Goal: Task Accomplishment & Management: Manage account settings

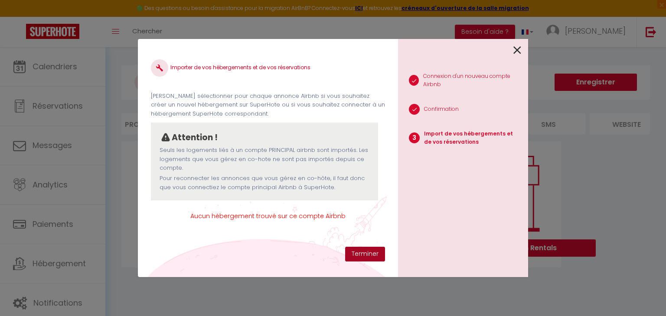
click at [360, 251] on button "Terminer" at bounding box center [365, 254] width 40 height 15
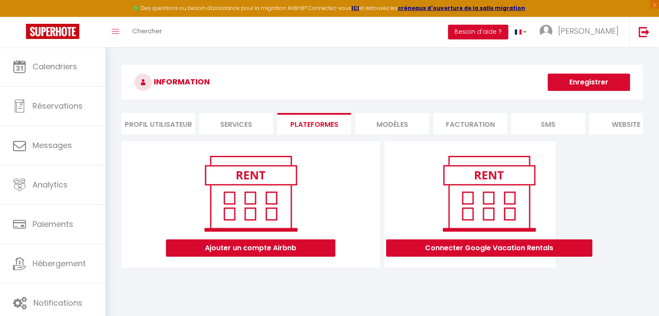
click at [169, 123] on li "Profil Utilisateur" at bounding box center [158, 123] width 74 height 21
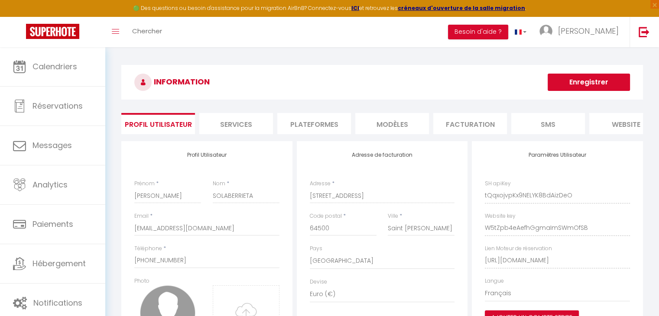
click at [314, 127] on li "Plateformes" at bounding box center [314, 123] width 74 height 21
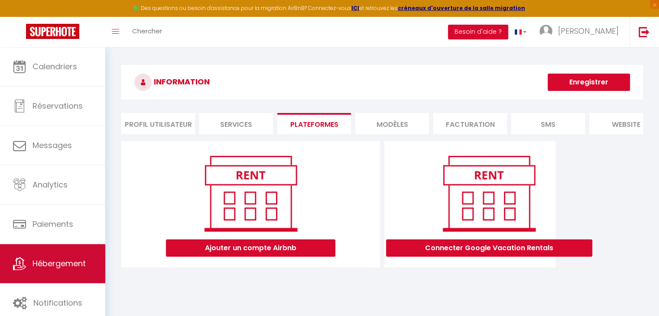
click at [52, 263] on span "Hébergement" at bounding box center [59, 263] width 53 height 11
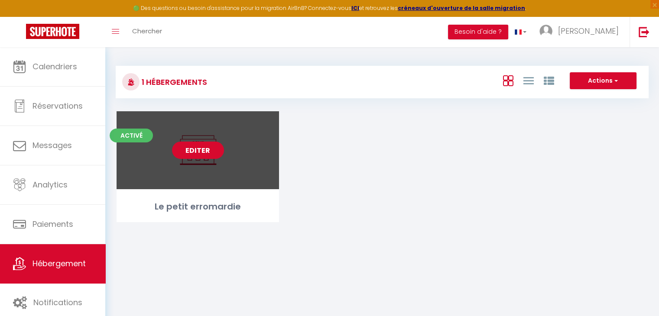
click at [184, 155] on link "Editer" at bounding box center [198, 150] width 52 height 17
select select "3"
select select "2"
select select "1"
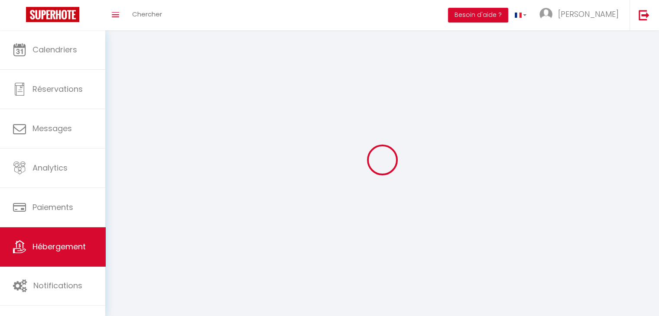
select select
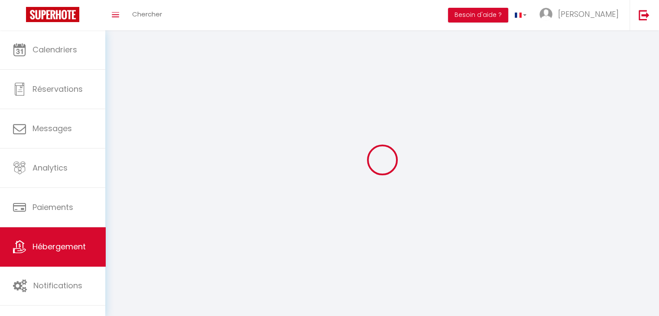
select select
checkbox input "false"
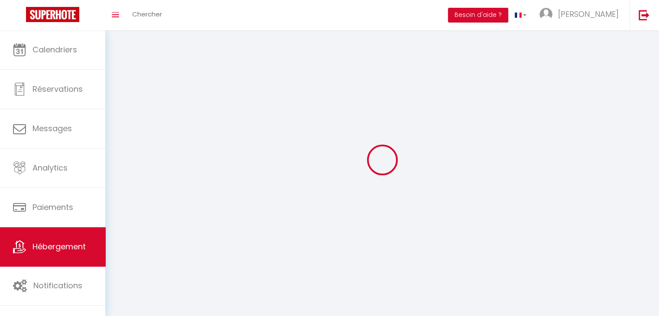
checkbox input "false"
select select
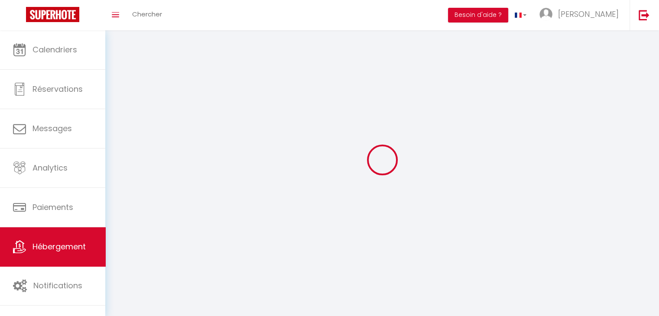
select select
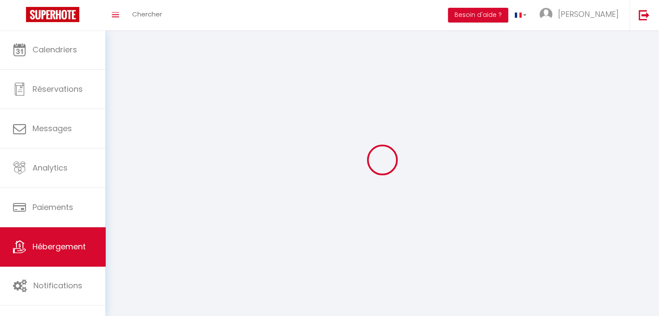
select select
checkbox input "false"
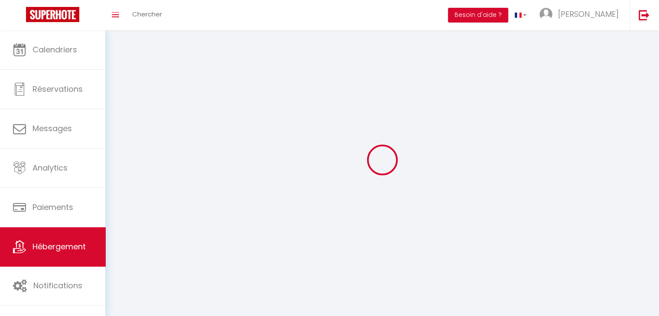
select select
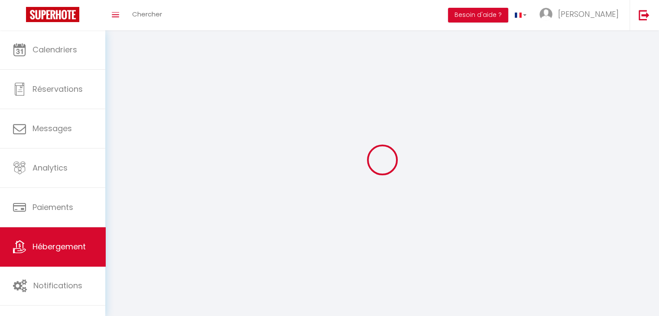
select select
checkbox input "false"
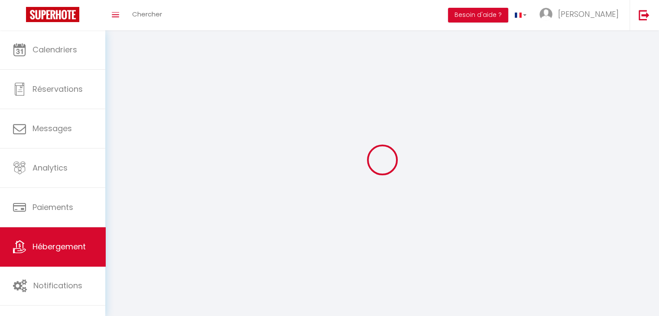
checkbox input "false"
select select
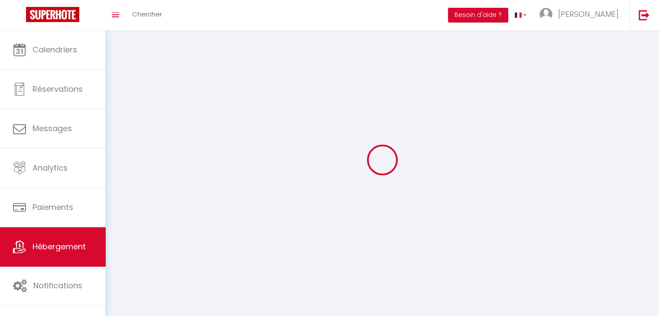
select select
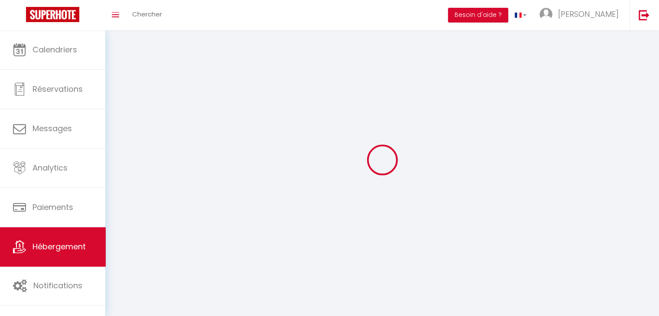
checkbox input "false"
select select
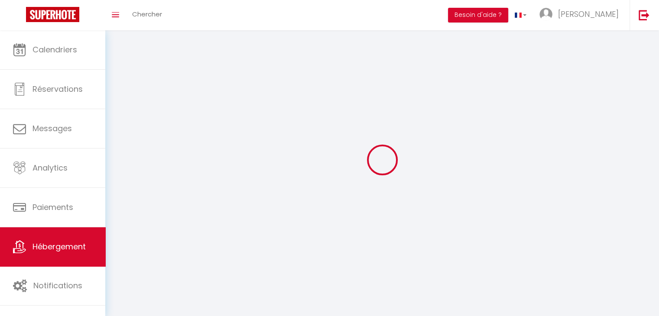
select select
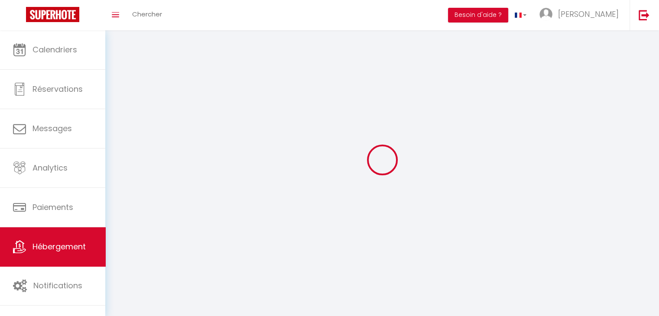
select select
checkbox input "false"
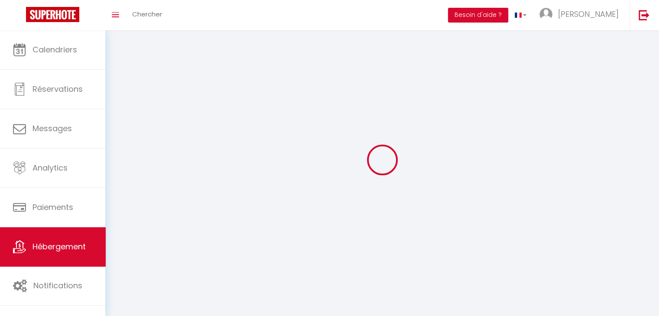
checkbox input "false"
select select
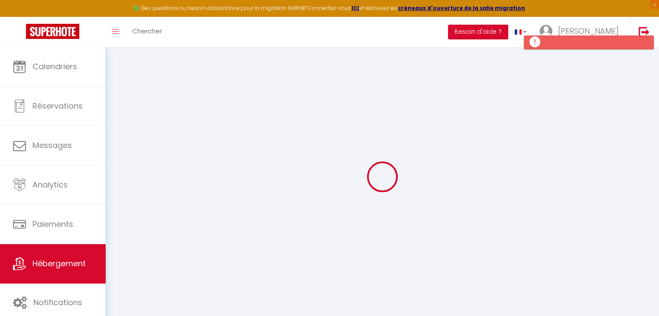
select select
checkbox input "false"
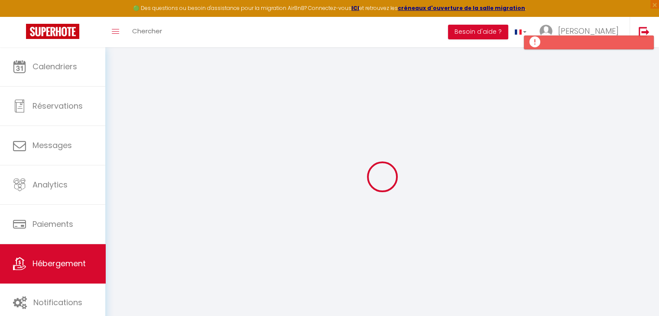
select select "15:00"
select select "23:45"
select select "10:30"
select select "30"
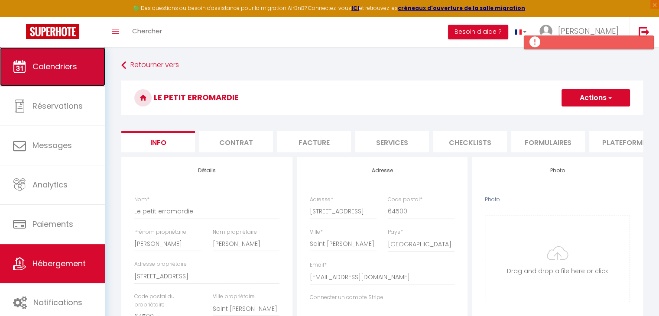
click at [67, 75] on link "Calendriers" at bounding box center [52, 66] width 105 height 39
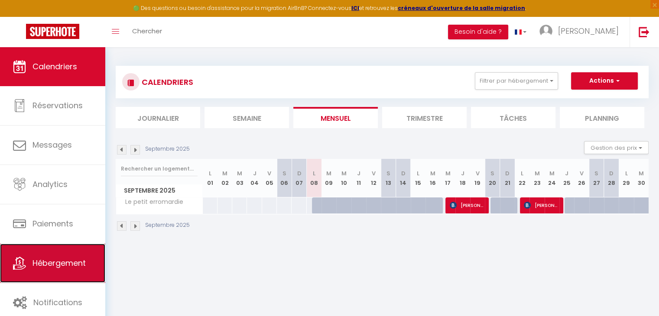
click at [53, 265] on span "Hébergement" at bounding box center [59, 263] width 53 height 11
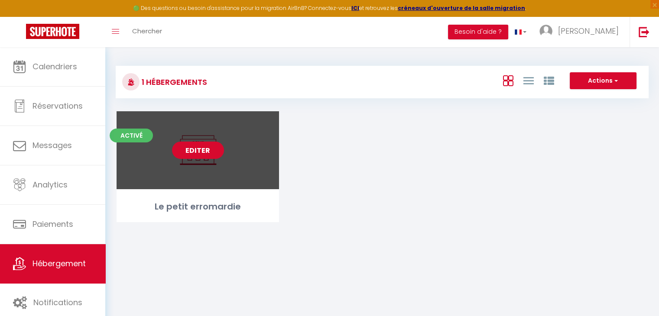
click at [202, 151] on link "Editer" at bounding box center [198, 150] width 52 height 17
select select "3"
select select "2"
select select "1"
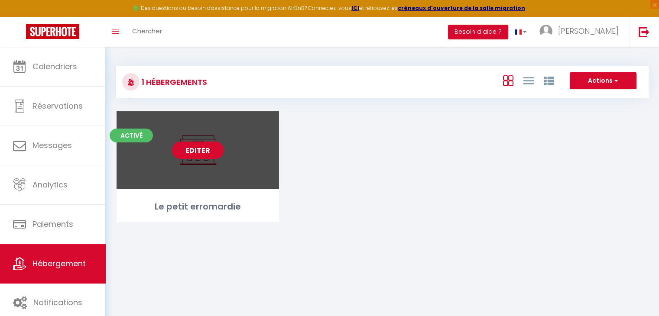
select select "28"
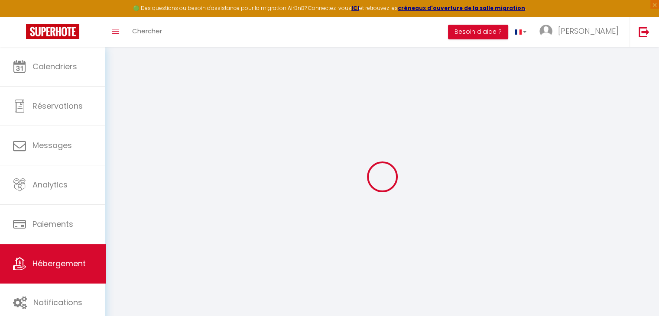
select select
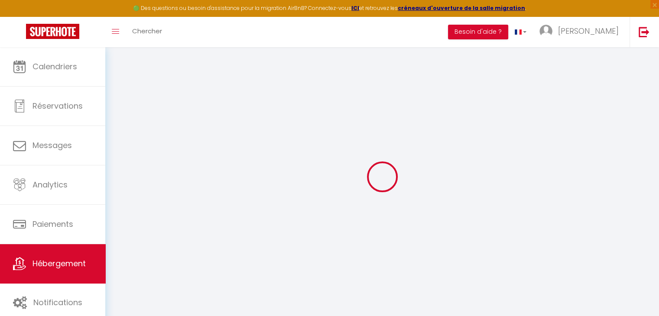
select select
checkbox input "false"
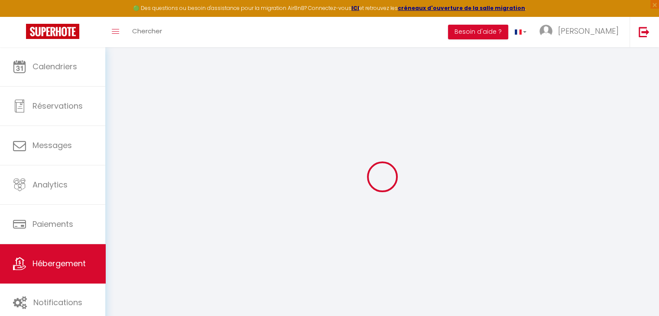
select select
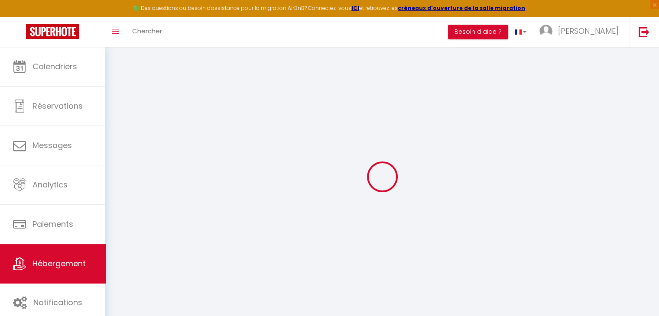
select select
checkbox input "false"
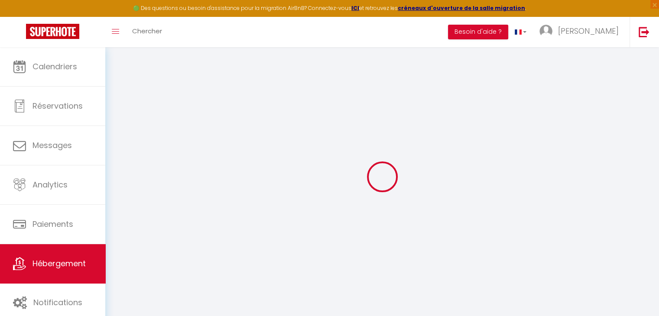
checkbox input "false"
select select
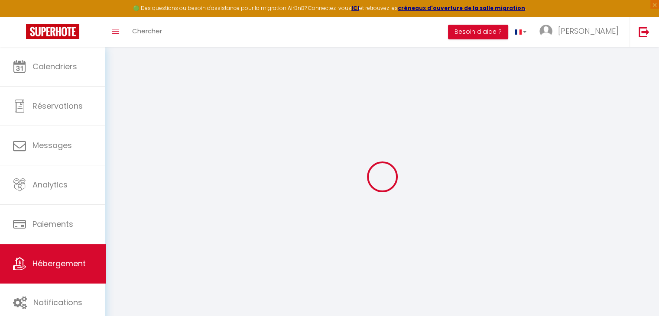
select select
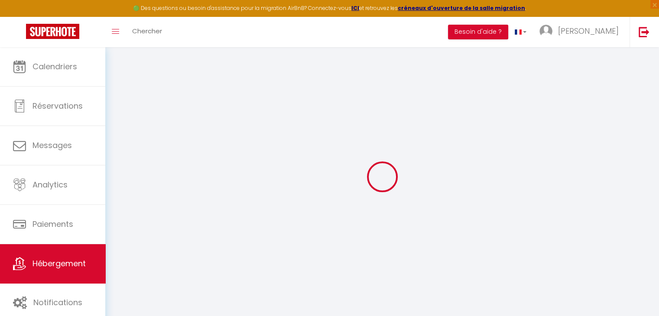
checkbox input "false"
select select
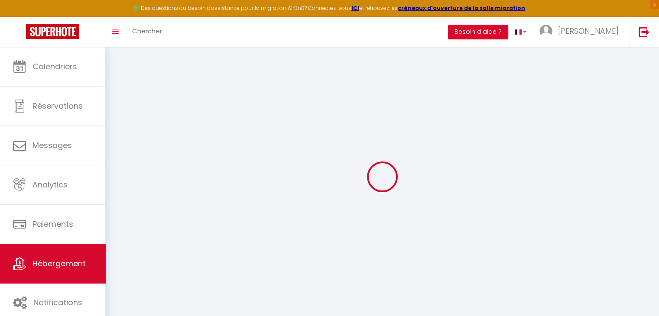
select select
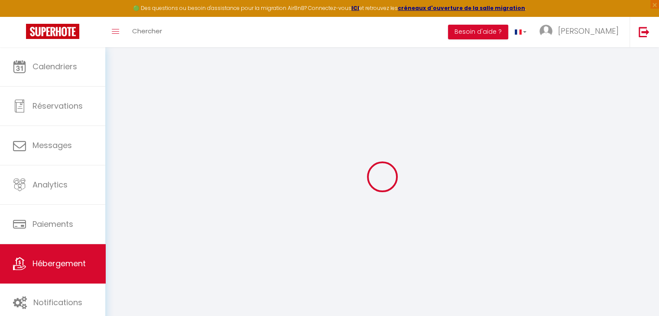
select select
checkbox input "false"
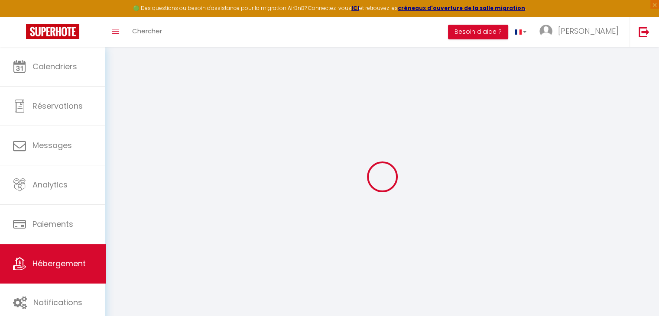
checkbox input "false"
select select
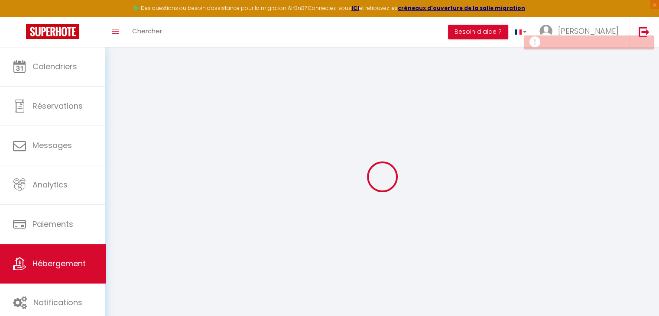
select select
checkbox input "false"
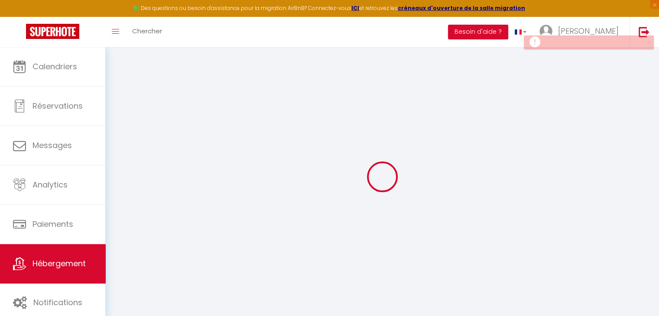
checkbox input "false"
select select
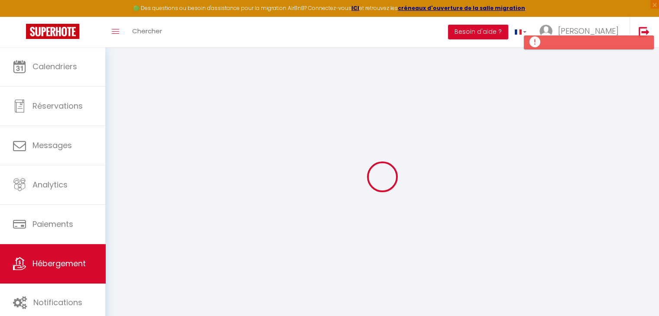
type input "Le petit erromardie"
type input "[PERSON_NAME]"
type input "Xavier Solaberrieta"
type input "[STREET_ADDRESS]"
type input "64500"
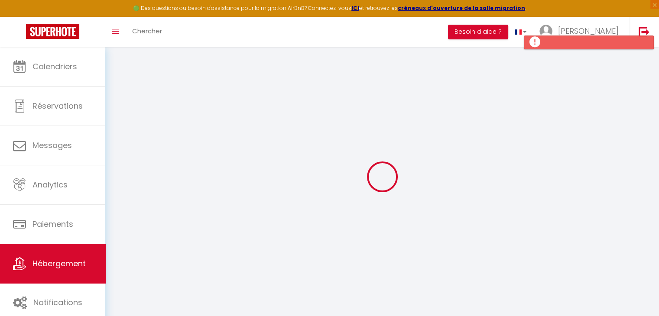
type input "Saint [PERSON_NAME]"
select select "2"
type input "68"
type input "8"
type input "35"
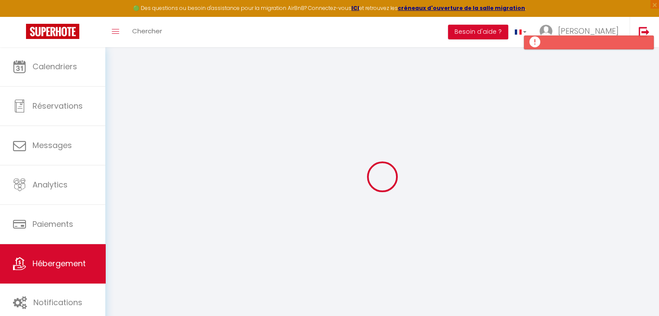
type input "7.2"
type input "4.8"
type input "250"
select select
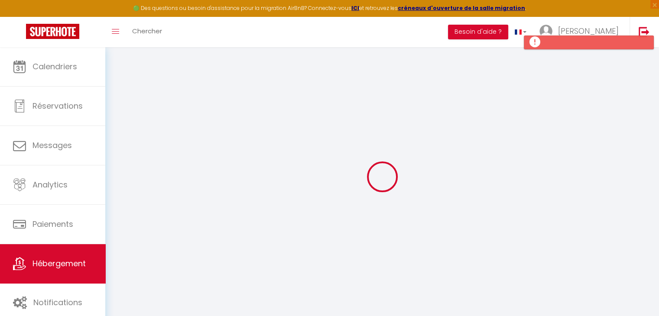
select select
type input "[STREET_ADDRESS]"
type input "64500"
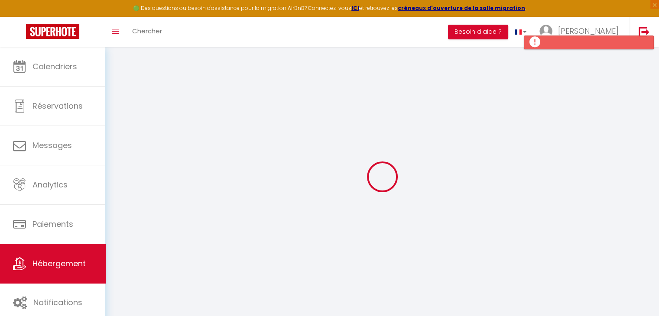
type input "Saint [PERSON_NAME]"
type input "[EMAIL_ADDRESS][DOMAIN_NAME]"
select select
checkbox input "false"
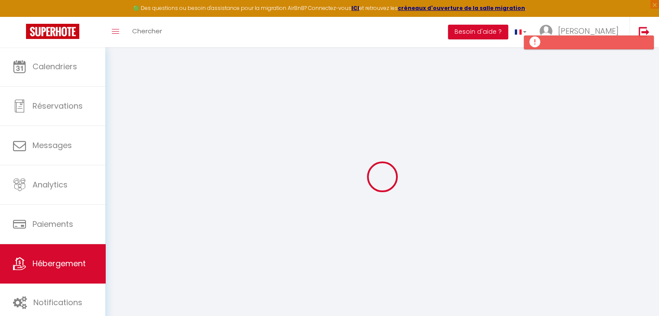
checkbox input "false"
radio input "true"
select select
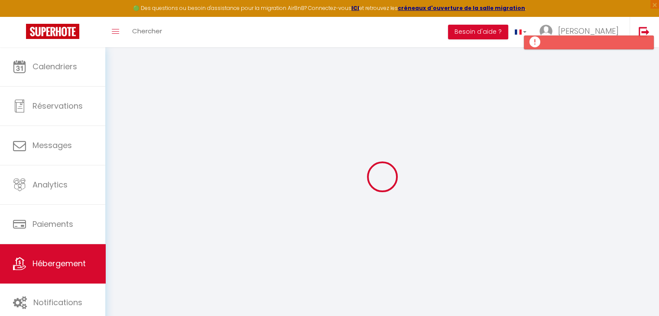
type input "35"
type input "0"
select select
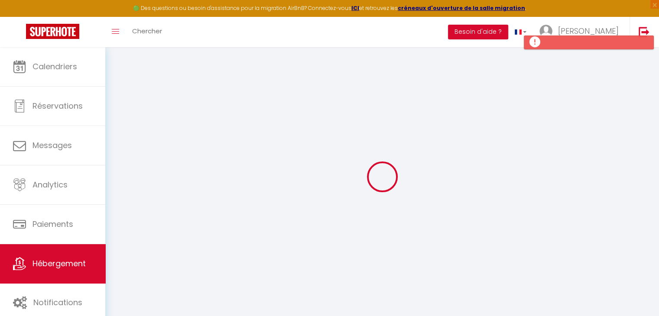
select select
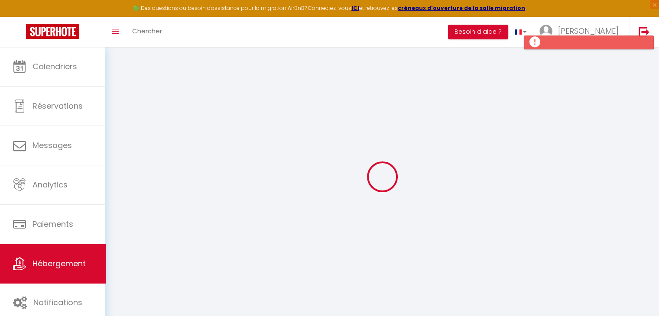
checkbox input "false"
select select
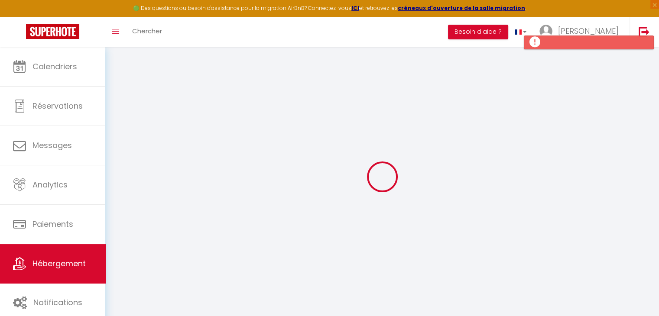
checkbox input "false"
select select "15:00"
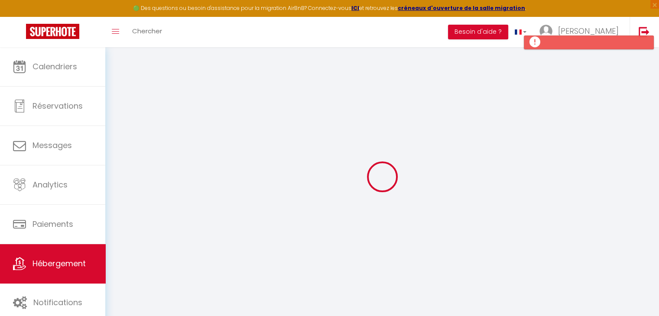
select select "23:45"
select select "10:30"
select select "30"
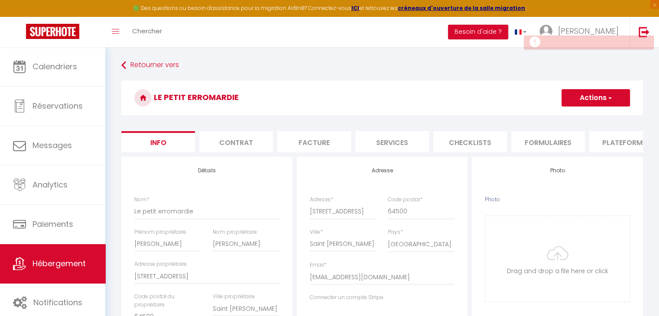
click at [623, 138] on li "Plateformes" at bounding box center [627, 141] width 74 height 21
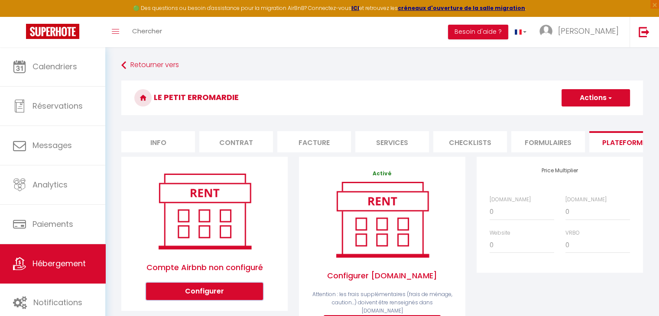
click at [196, 292] on button "Configurer" at bounding box center [204, 291] width 117 height 17
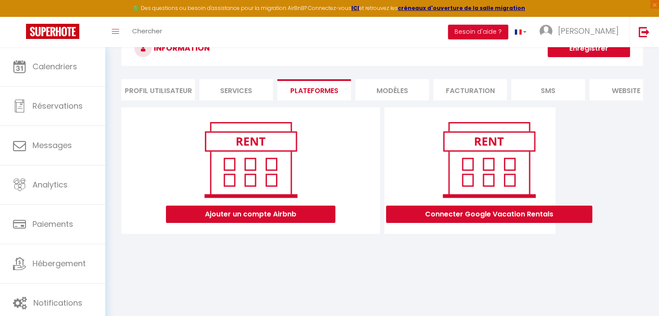
scroll to position [37, 0]
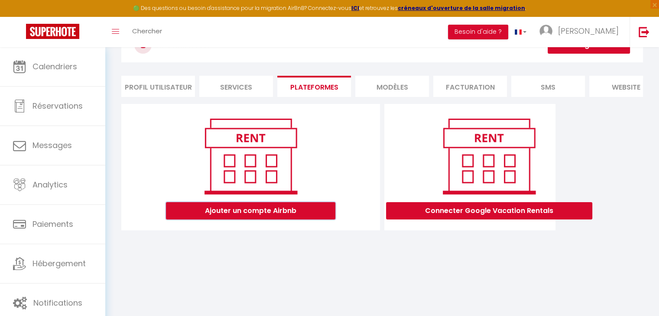
click at [273, 220] on button "Ajouter un compte Airbnb" at bounding box center [251, 210] width 170 height 17
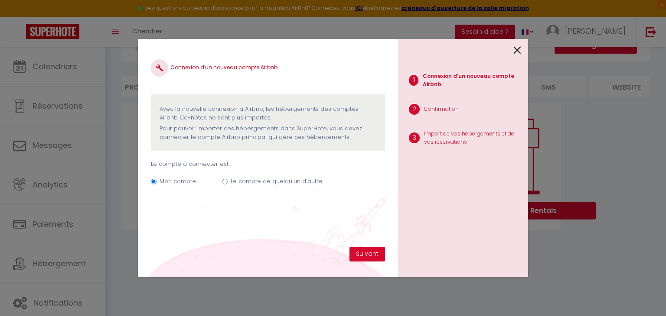
click at [520, 47] on icon at bounding box center [517, 50] width 8 height 13
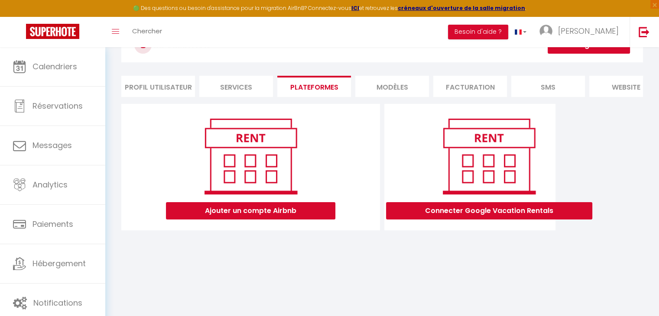
click at [372, 82] on li "MODÈLES" at bounding box center [392, 86] width 74 height 21
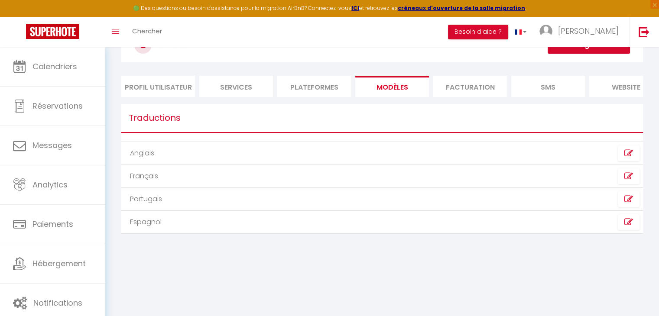
click at [326, 89] on li "Plateformes" at bounding box center [314, 86] width 74 height 21
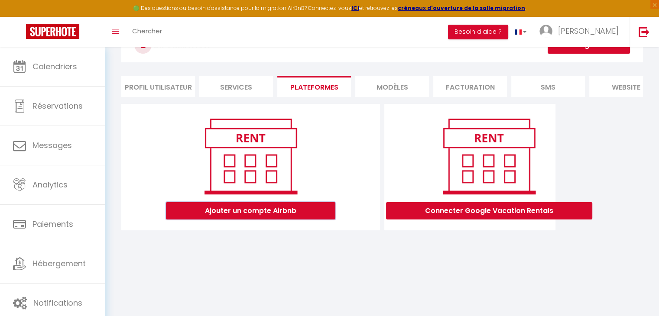
click at [254, 213] on button "Ajouter un compte Airbnb" at bounding box center [251, 210] width 170 height 17
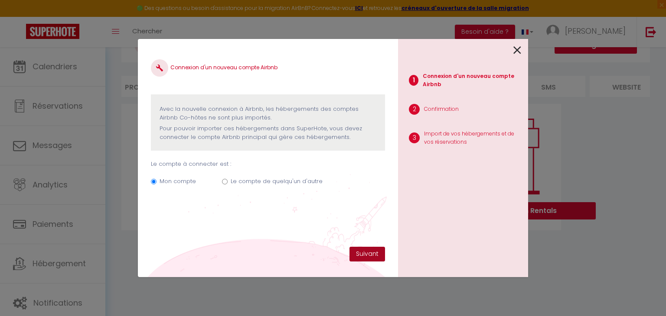
click at [359, 252] on button "Suivant" at bounding box center [367, 254] width 36 height 15
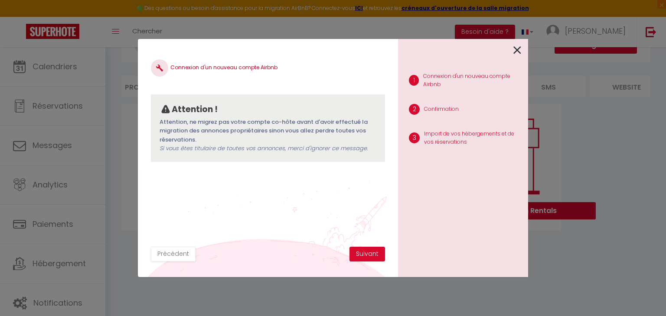
click at [523, 55] on div "1 Connexion d'un nouveau compte Airbnb 2 Confirmation 3 Import de vos hébergeme…" at bounding box center [463, 158] width 130 height 238
click at [520, 52] on icon at bounding box center [517, 50] width 8 height 13
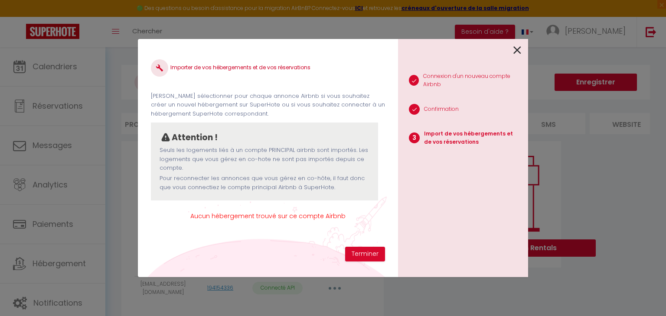
click at [516, 50] on icon at bounding box center [517, 50] width 8 height 13
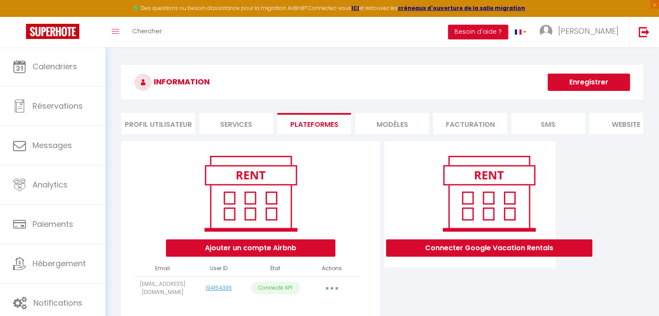
scroll to position [47, 0]
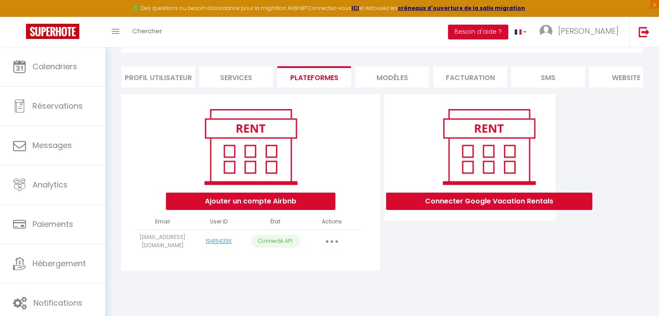
click at [326, 248] on button "button" at bounding box center [332, 242] width 24 height 14
click at [378, 256] on div "Ajouter un compte Airbnb Email User ID État Actions lepetiterromardie@gmail.com…" at bounding box center [250, 183] width 259 height 176
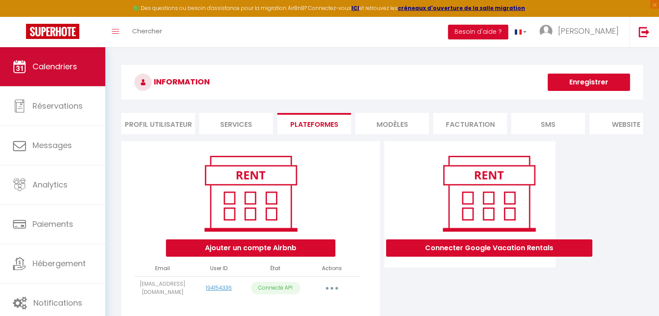
click at [56, 70] on span "Calendriers" at bounding box center [55, 66] width 45 height 11
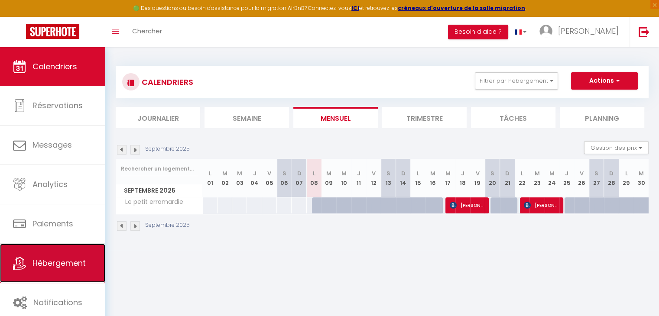
click at [65, 254] on link "Hébergement" at bounding box center [52, 263] width 105 height 39
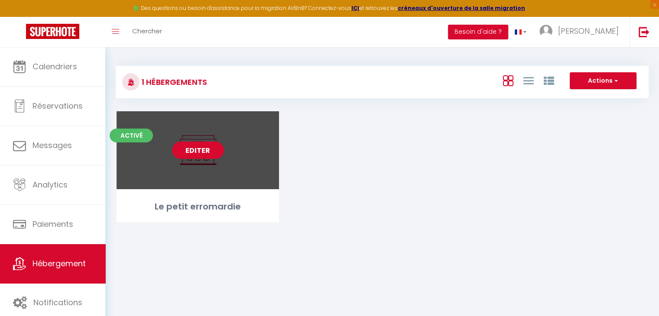
click at [210, 144] on link "Editer" at bounding box center [198, 150] width 52 height 17
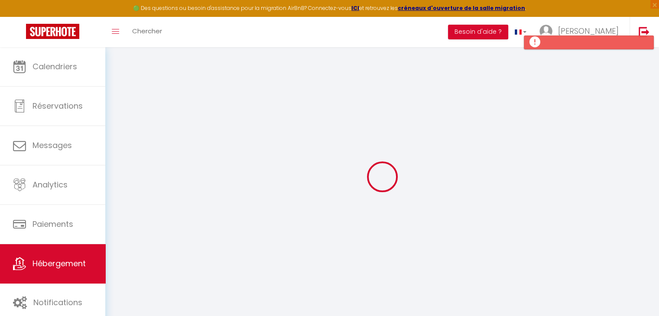
select select
checkbox input "false"
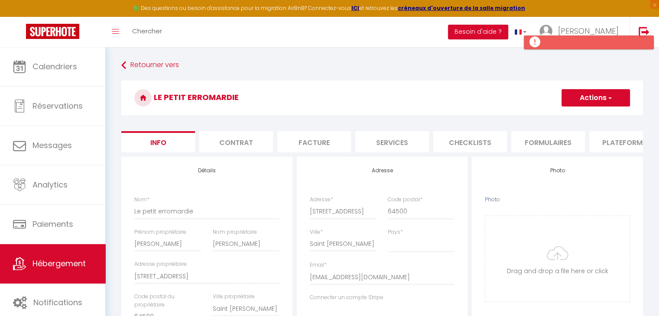
click at [610, 148] on li "Plateformes" at bounding box center [627, 141] width 74 height 21
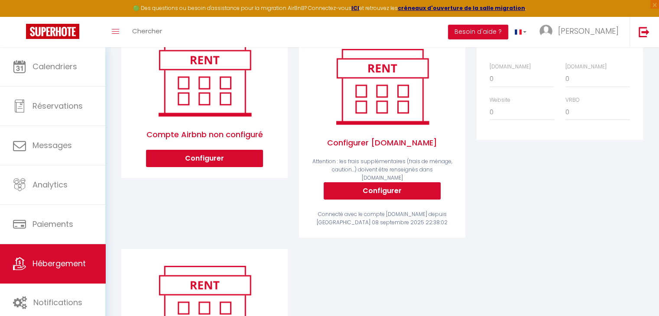
scroll to position [133, 0]
click at [233, 165] on button "Configurer" at bounding box center [204, 158] width 117 height 17
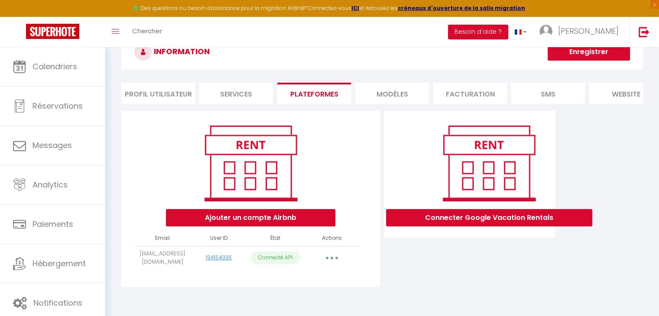
scroll to position [47, 0]
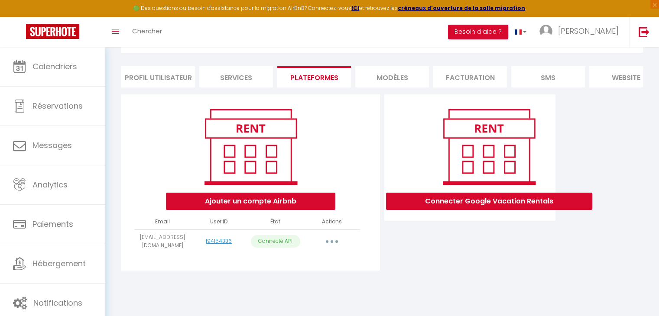
click at [333, 249] on button "button" at bounding box center [332, 242] width 24 height 14
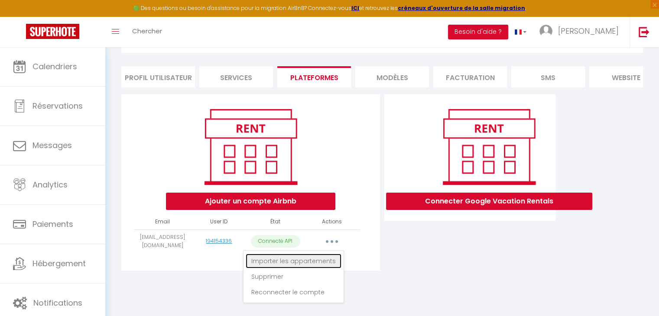
click at [313, 267] on link "Importer les appartements" at bounding box center [294, 261] width 96 height 15
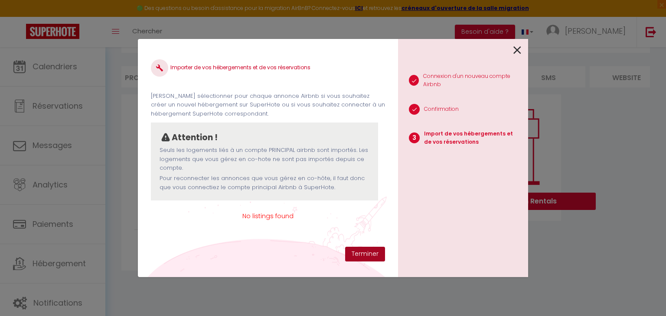
click at [352, 247] on button "Terminer" at bounding box center [365, 254] width 40 height 15
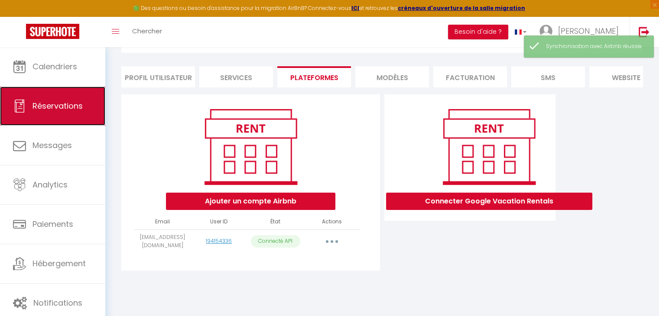
click at [59, 104] on span "Réservations" at bounding box center [58, 106] width 50 height 11
select select "not_cancelled"
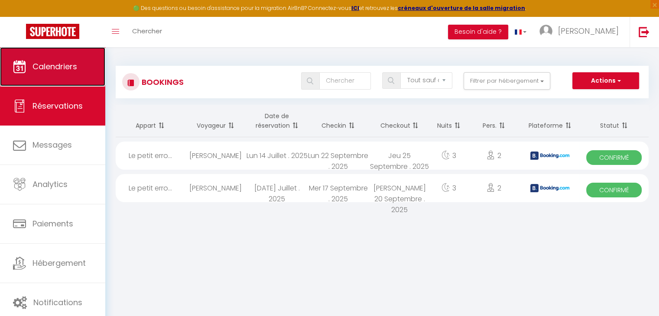
click at [59, 67] on span "Calendriers" at bounding box center [55, 66] width 45 height 11
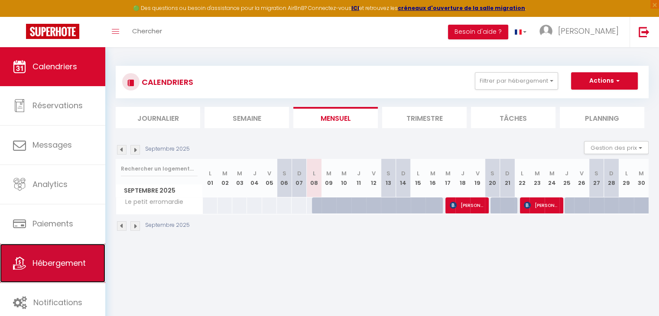
click at [59, 260] on span "Hébergement" at bounding box center [59, 263] width 53 height 11
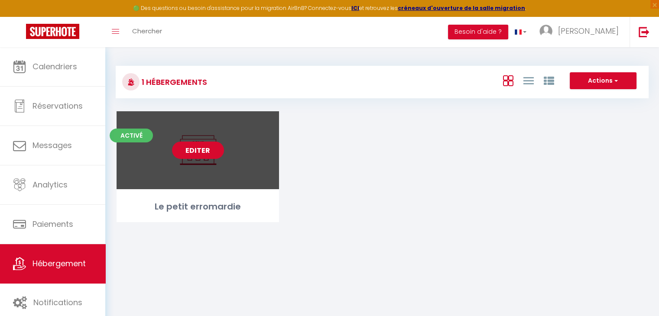
click at [212, 143] on link "Editer" at bounding box center [198, 150] width 52 height 17
select select "3"
select select "2"
select select "1"
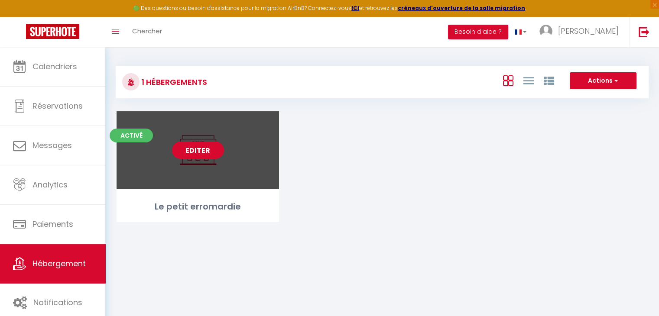
select select "28"
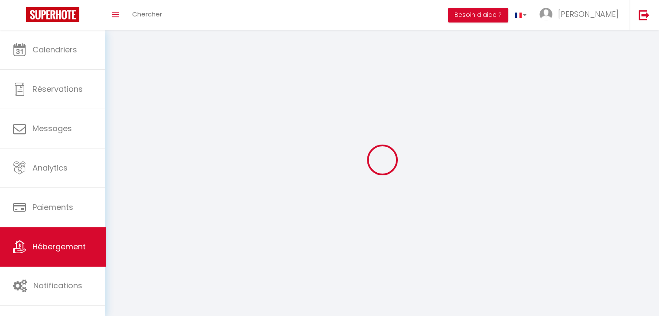
select select
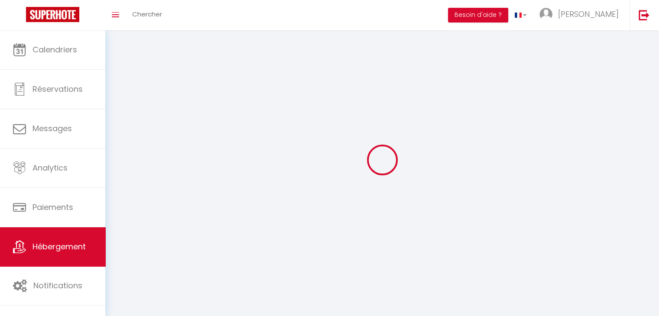
select select
checkbox input "false"
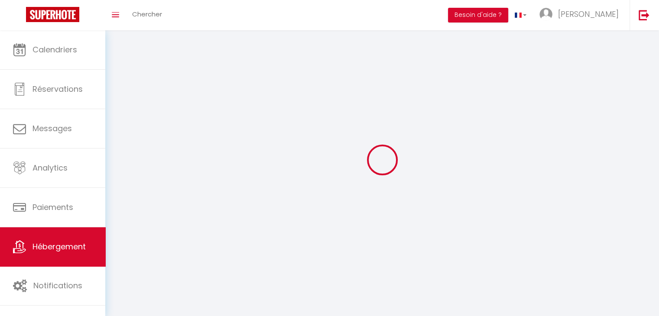
select select
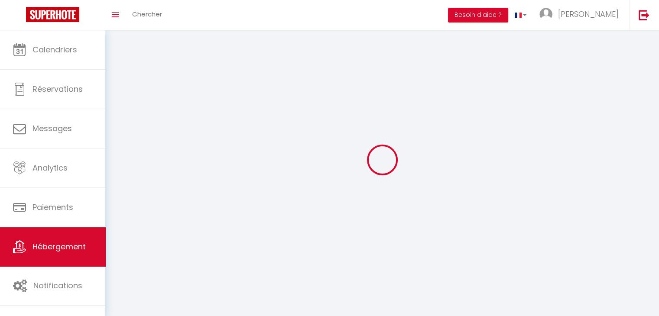
select select
checkbox input "false"
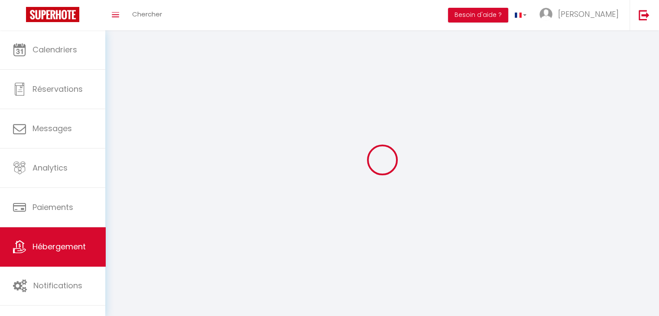
checkbox input "false"
select select
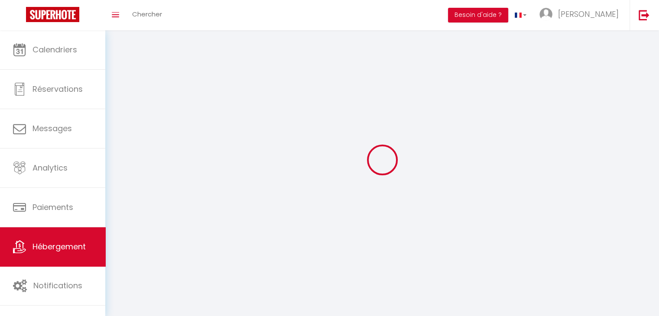
select select
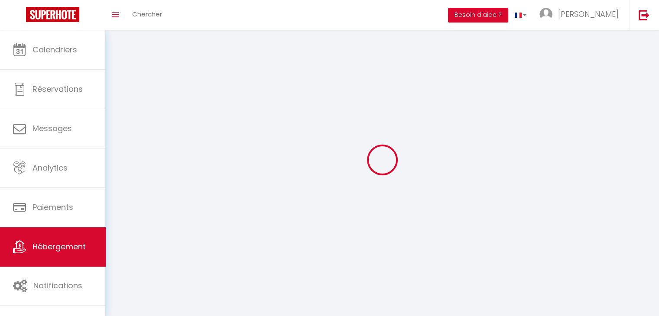
checkbox input "false"
select select
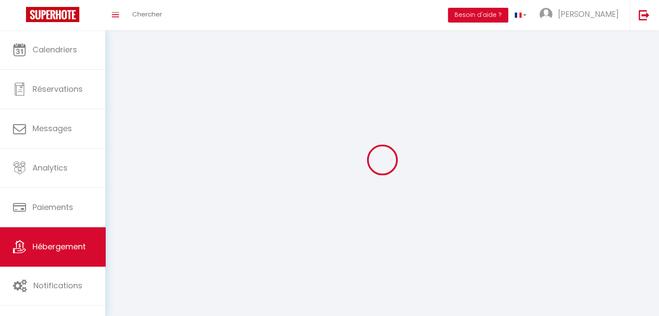
select select
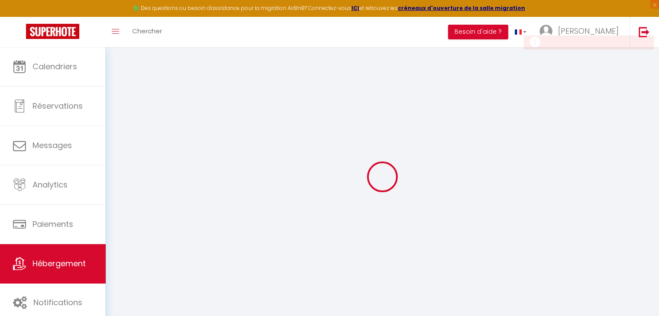
select select
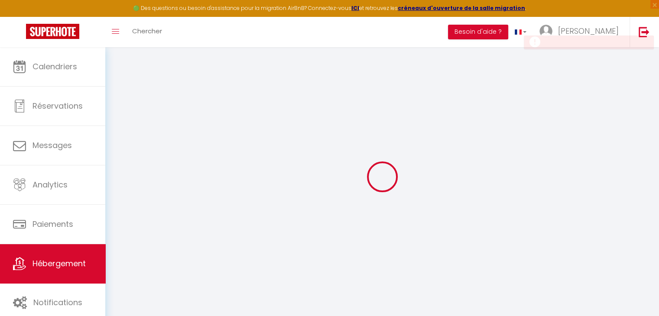
select select
checkbox input "false"
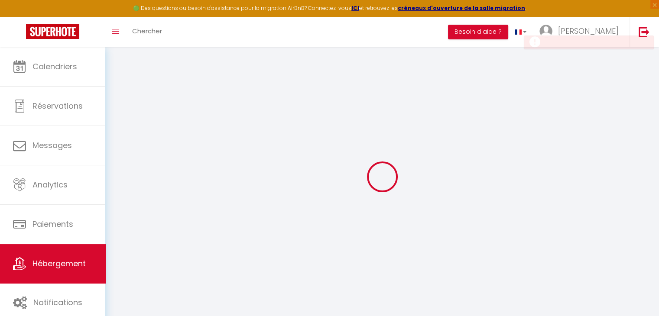
select select
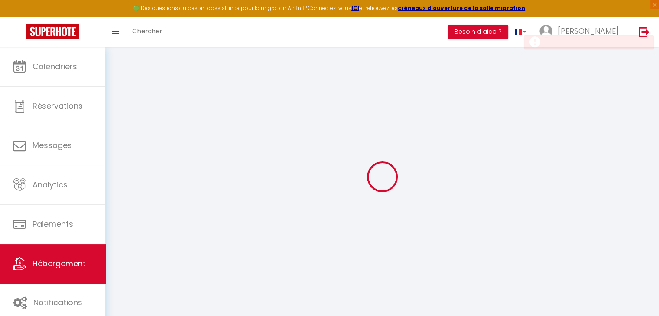
select select
checkbox input "false"
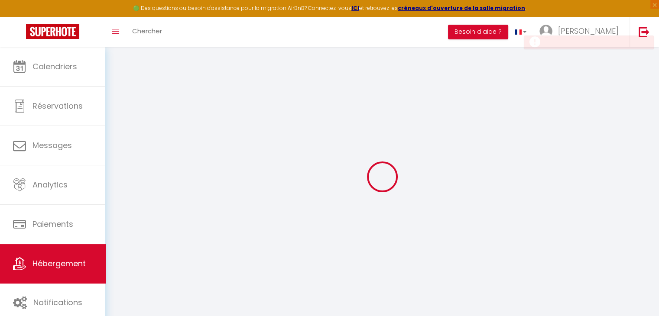
checkbox input "false"
select select
type input "Le petit erromardie"
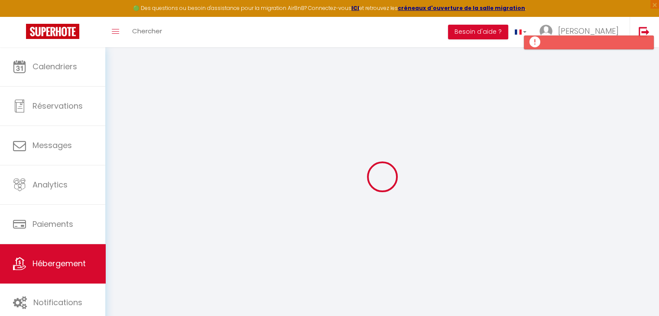
type input "[PERSON_NAME]"
type input "Xavier Solaberrieta"
type input "[STREET_ADDRESS]"
type input "64500"
type input "Saint [PERSON_NAME]"
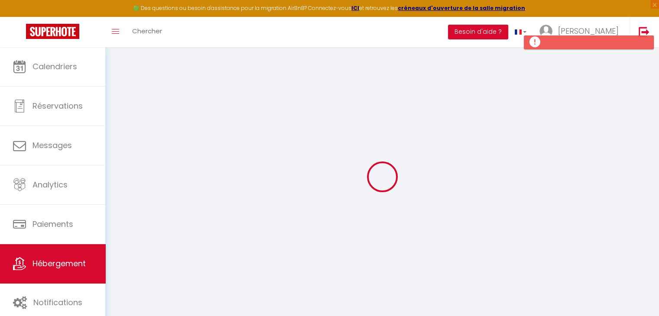
select select "2"
type input "68"
type input "8"
type input "35"
type input "7.2"
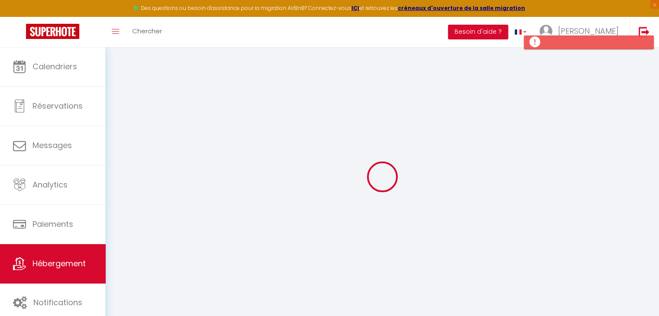
type input "4.8"
type input "250"
select select
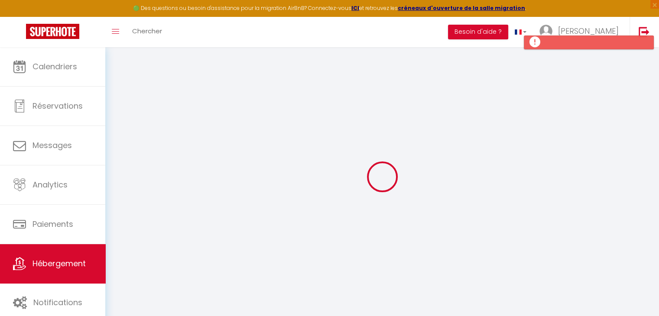
select select
type input "[STREET_ADDRESS]"
type input "64500"
type input "Saint [PERSON_NAME]"
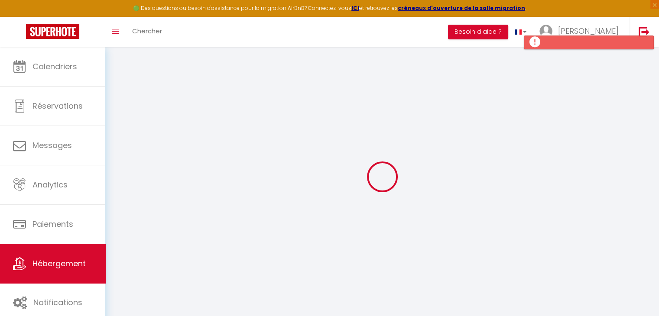
type input "[EMAIL_ADDRESS][DOMAIN_NAME]"
select select
checkbox input "false"
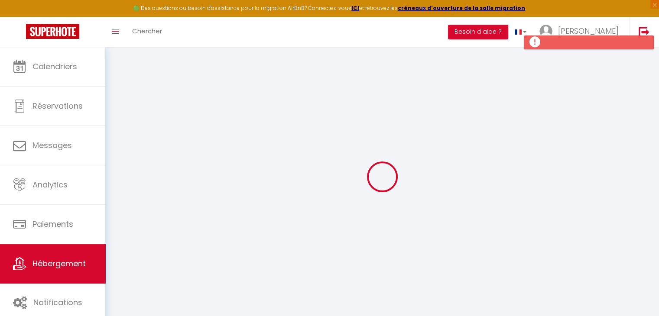
checkbox input "false"
radio input "true"
select select
type input "35"
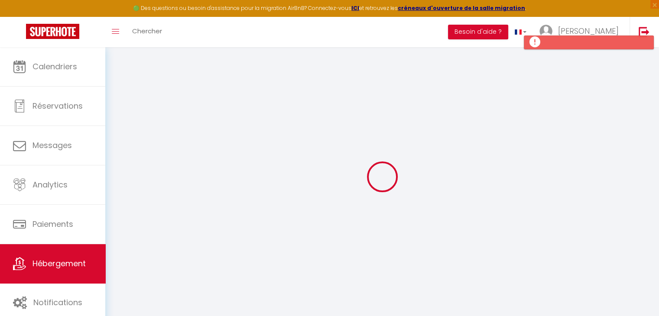
type input "0"
select select
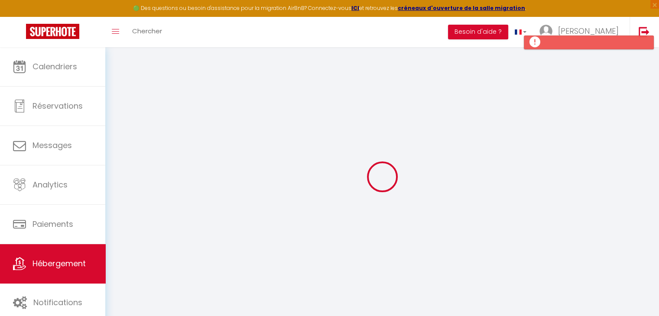
select select
checkbox input "false"
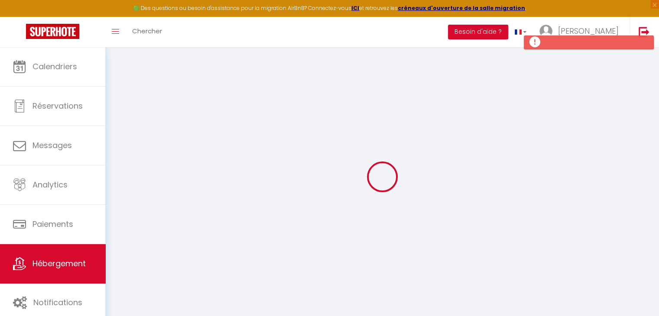
checkbox input "false"
select select
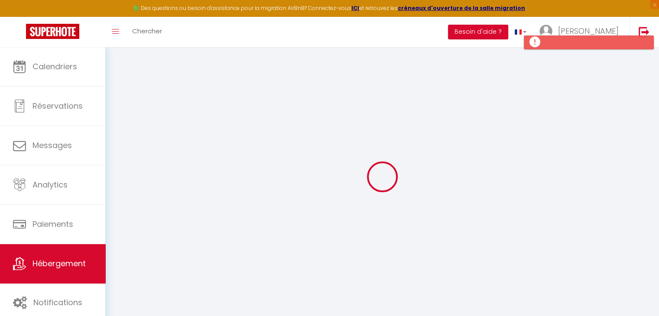
select select
checkbox input "false"
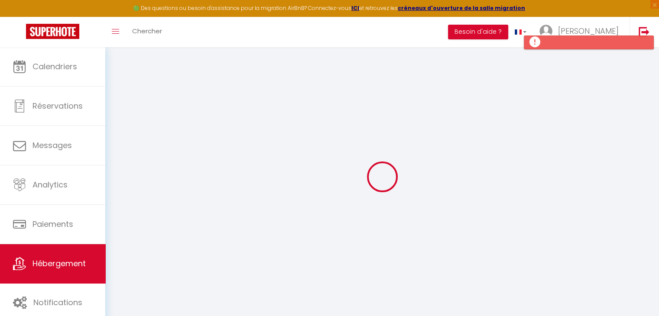
checkbox input "false"
select select
checkbox input "false"
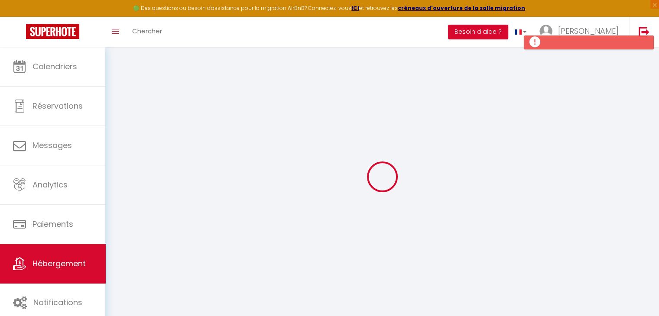
checkbox input "false"
select select "15:00"
select select "23:45"
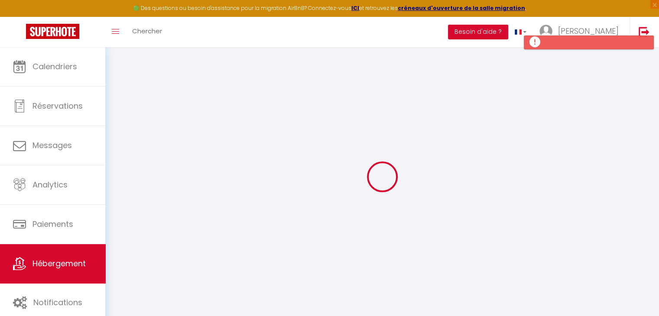
select select "10:30"
select select "30"
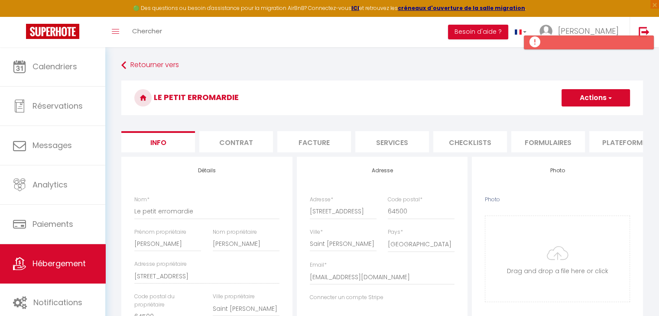
click at [606, 138] on li "Plateformes" at bounding box center [627, 141] width 74 height 21
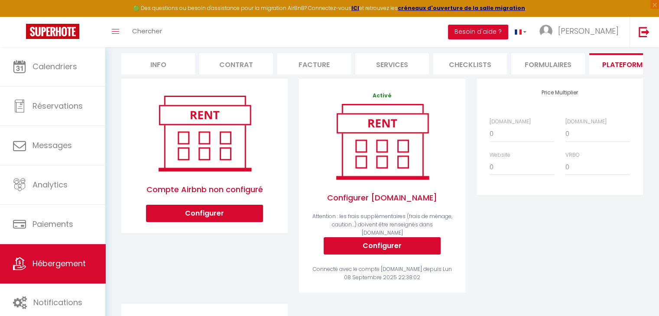
scroll to position [75, 0]
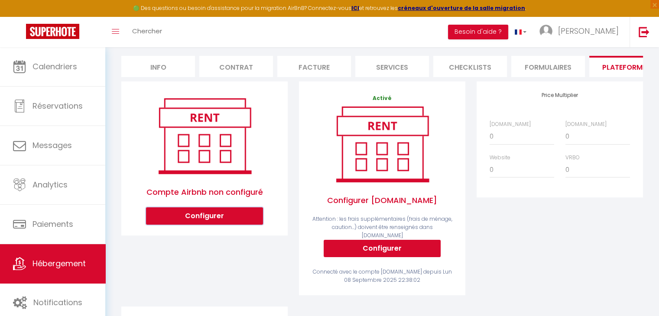
click at [211, 221] on button "Configurer" at bounding box center [204, 216] width 117 height 17
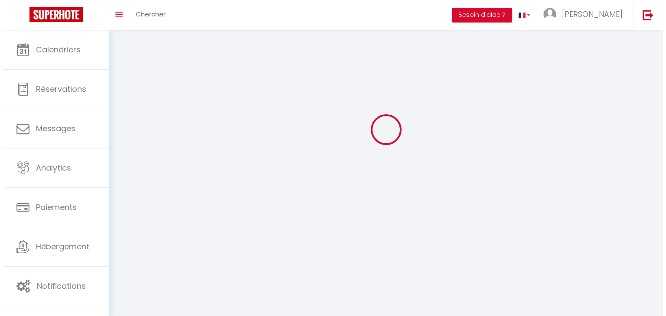
scroll to position [47, 0]
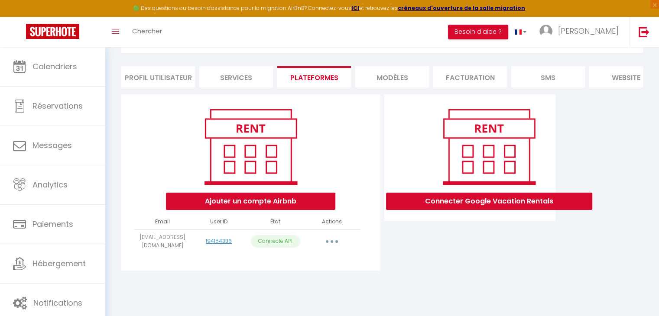
click at [329, 246] on button "button" at bounding box center [332, 242] width 24 height 14
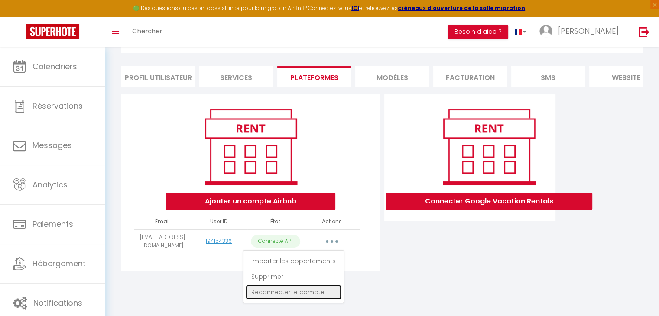
click at [306, 298] on link "Reconnecter le compte" at bounding box center [294, 292] width 96 height 15
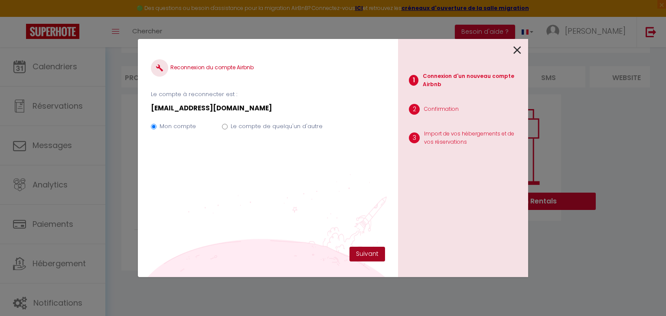
click at [365, 258] on button "Suivant" at bounding box center [367, 254] width 36 height 15
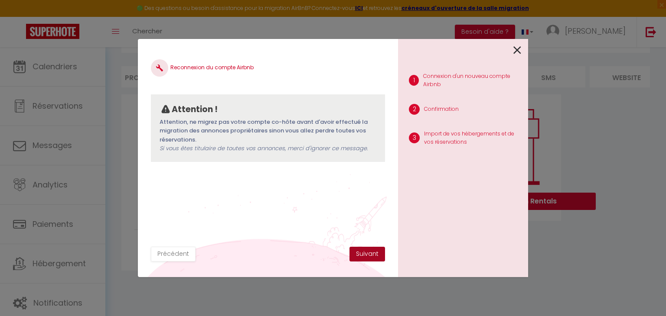
click at [365, 258] on button "Suivant" at bounding box center [367, 254] width 36 height 15
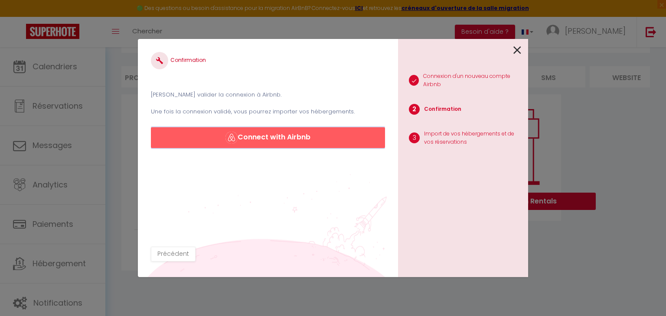
click at [305, 142] on button "Connect with Airbnb" at bounding box center [268, 137] width 234 height 21
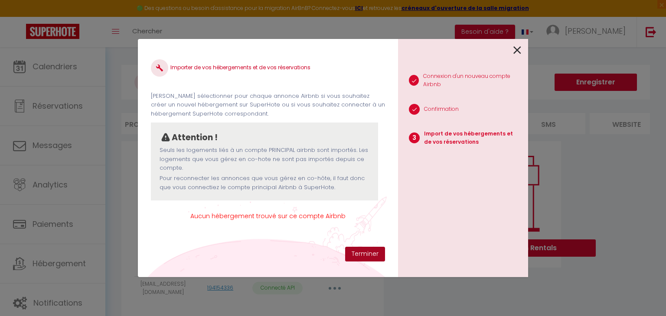
click at [356, 252] on button "Terminer" at bounding box center [365, 254] width 40 height 15
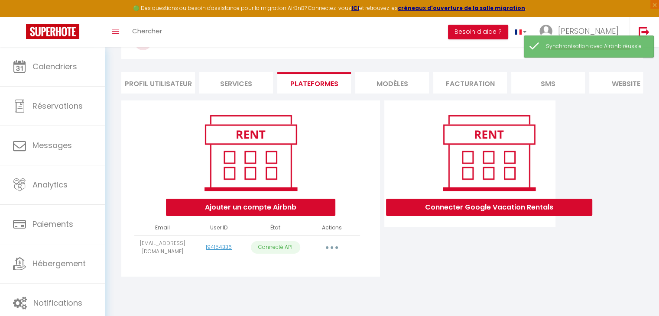
scroll to position [47, 0]
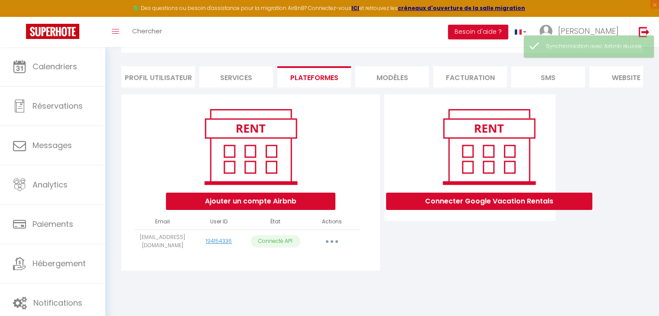
click at [284, 247] on p "Connecté API" at bounding box center [275, 241] width 49 height 13
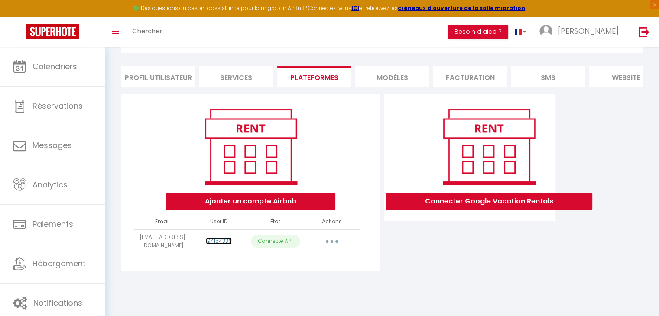
click at [222, 245] on link "194154336" at bounding box center [219, 241] width 26 height 7
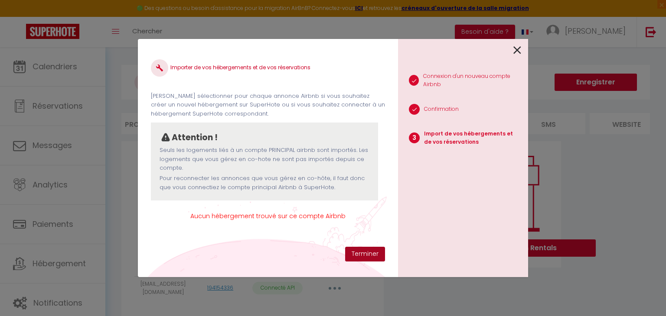
click at [358, 255] on button "Terminer" at bounding box center [365, 254] width 40 height 15
